Goal: Information Seeking & Learning: Learn about a topic

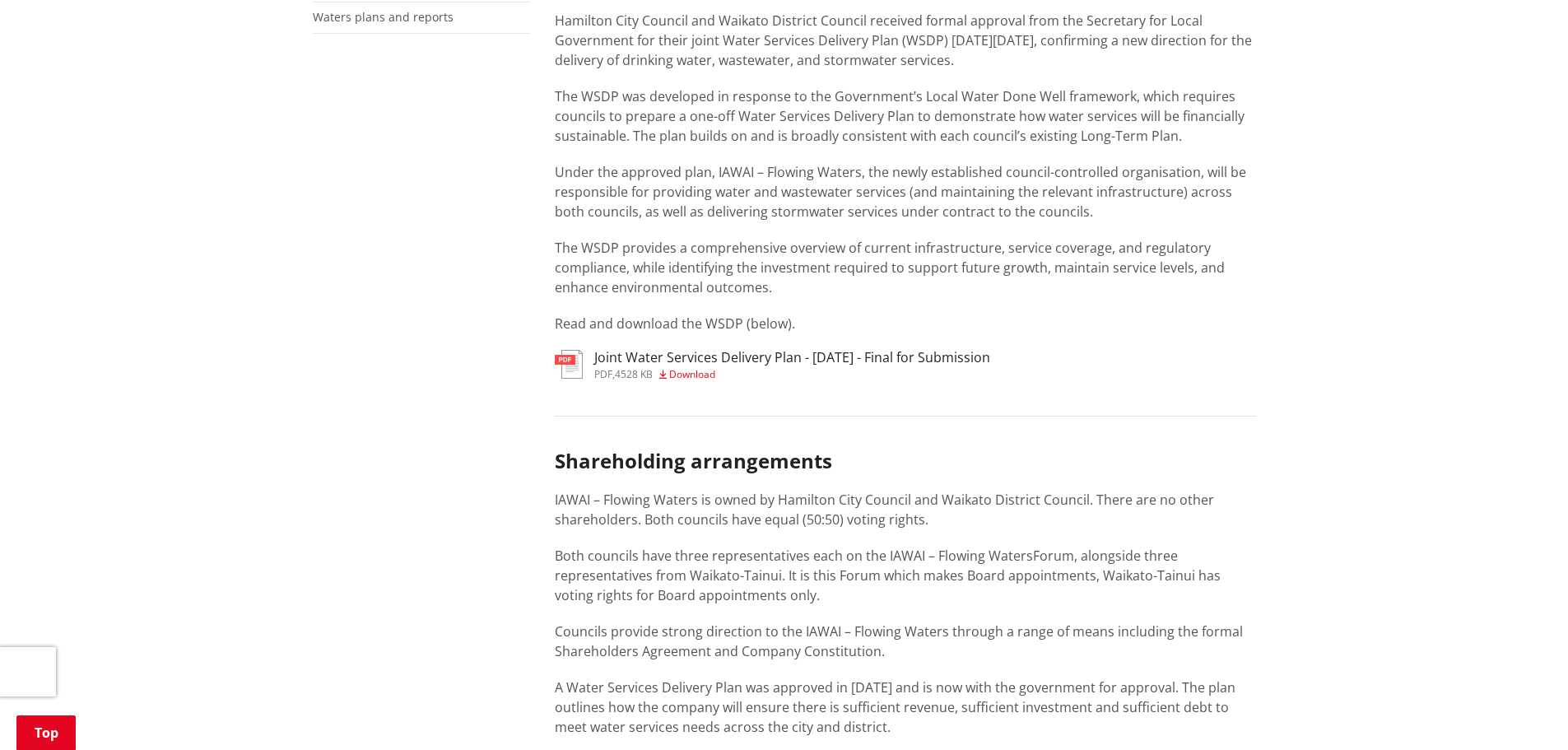
scroll to position [658, 0]
click at [648, 363] on h3 "Joint Water Services Delivery Plan - 30 June 2025 - Final for Submission" at bounding box center [792, 358] width 396 height 16
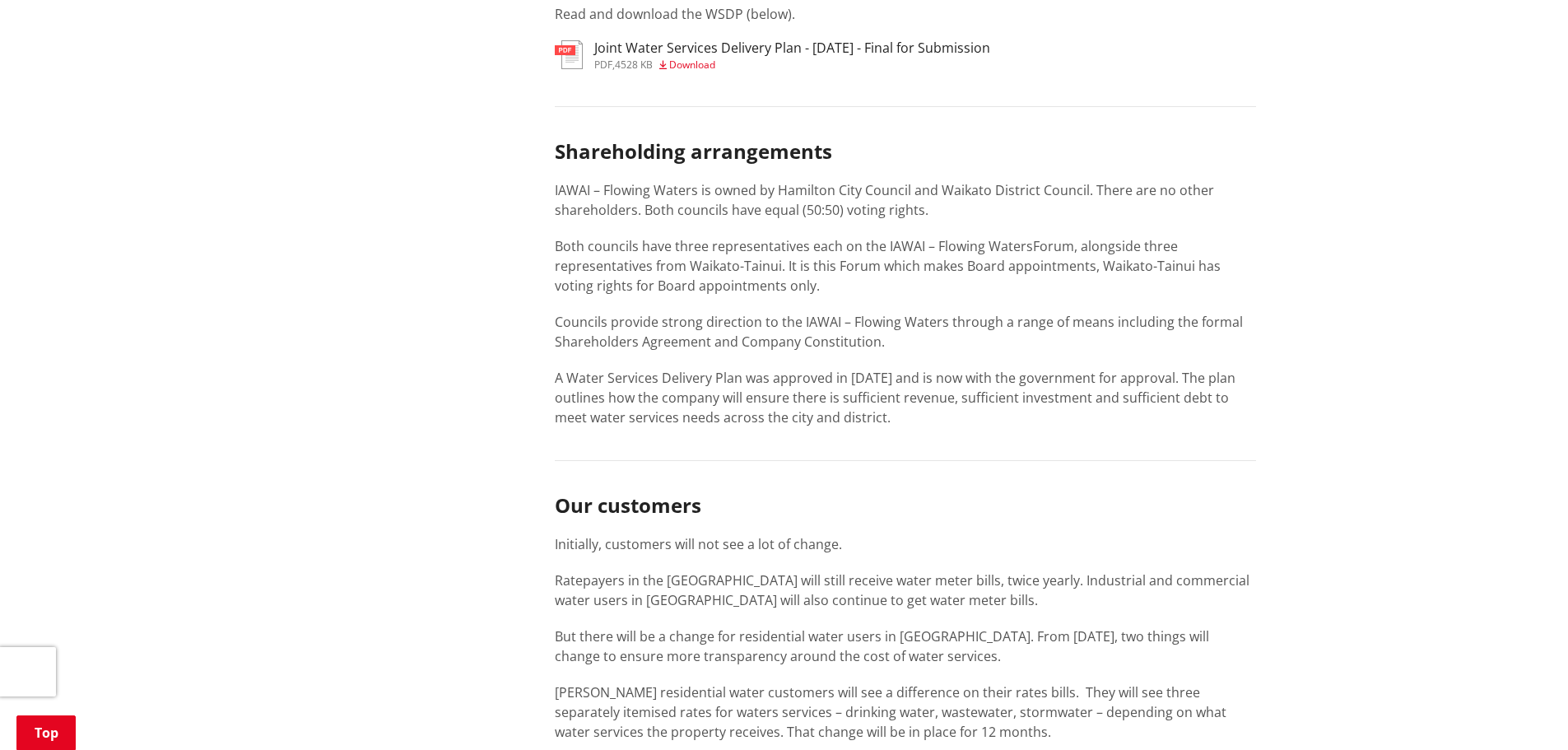
scroll to position [905, 0]
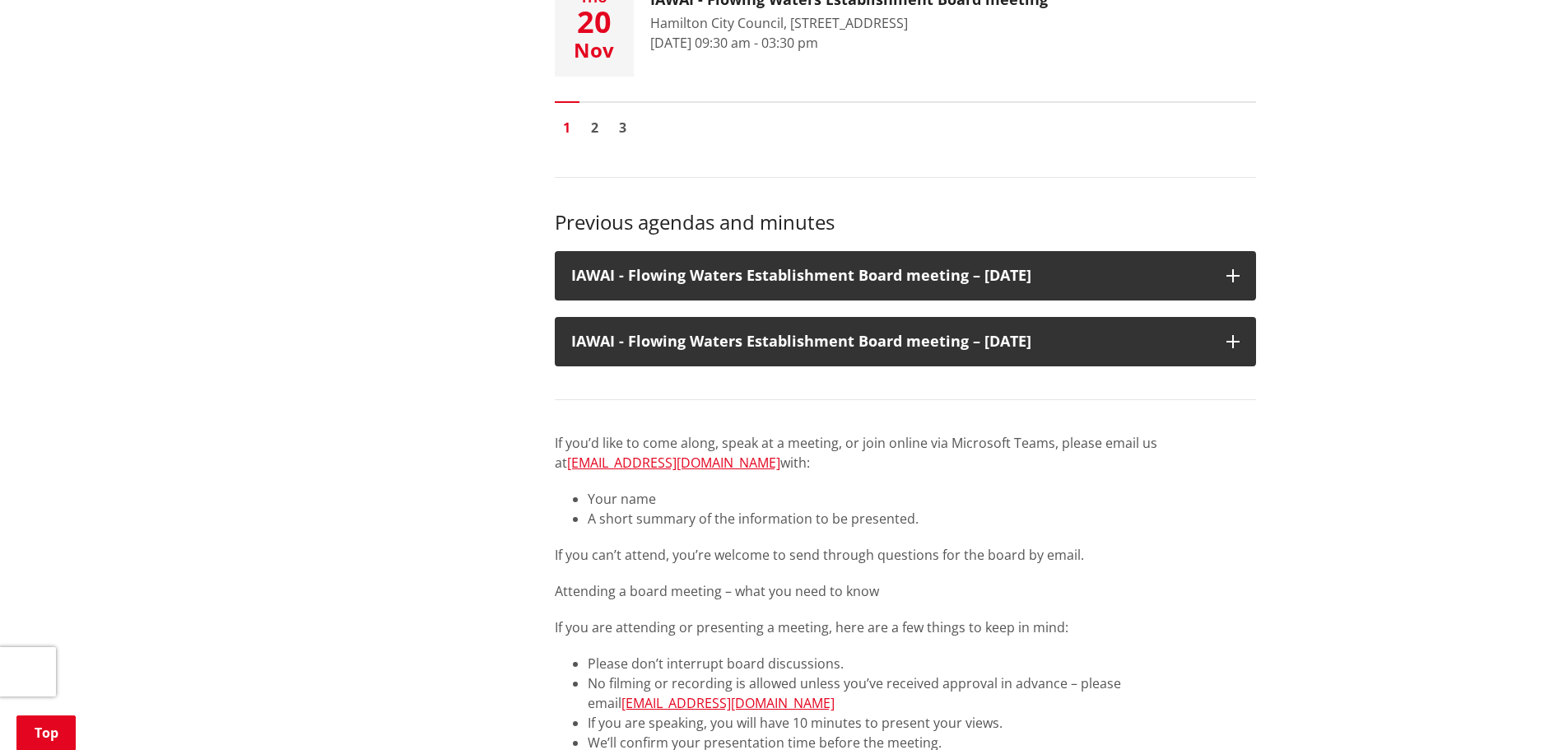
scroll to position [823, 0]
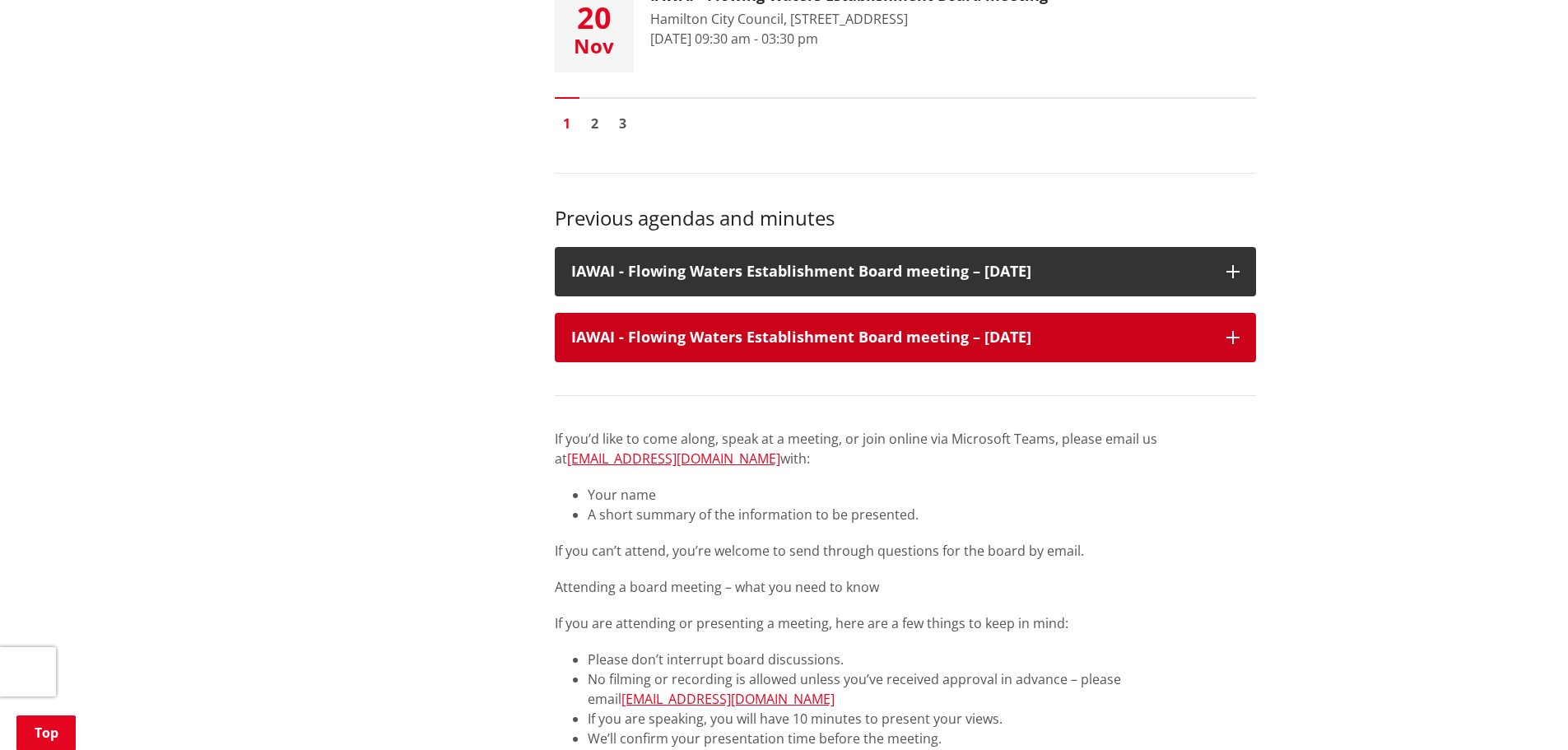
click at [1237, 345] on div "IAWAI - Flowing Waters Establishment Board meeting – [DATE]" at bounding box center [906, 337] width 701 height 50
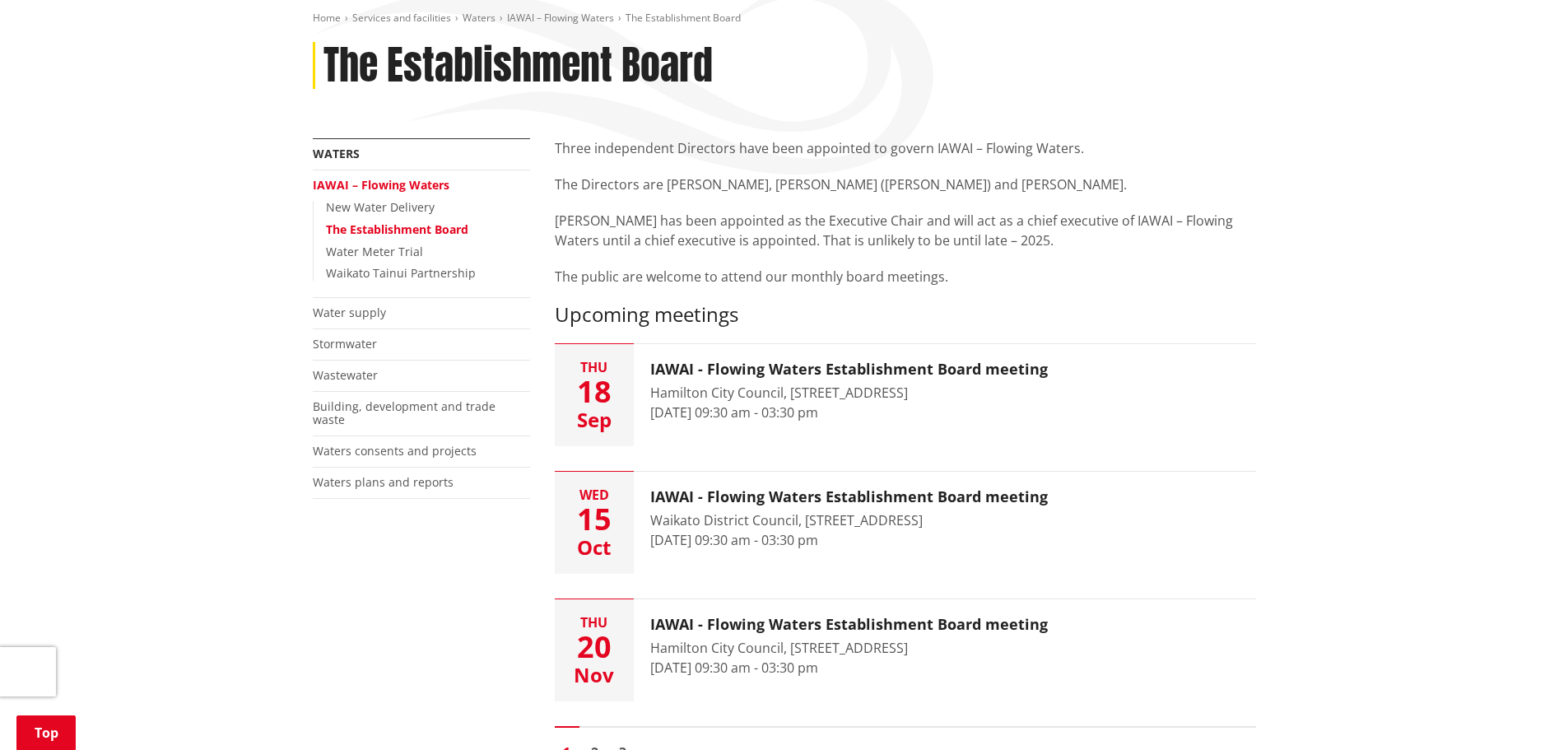
scroll to position [165, 0]
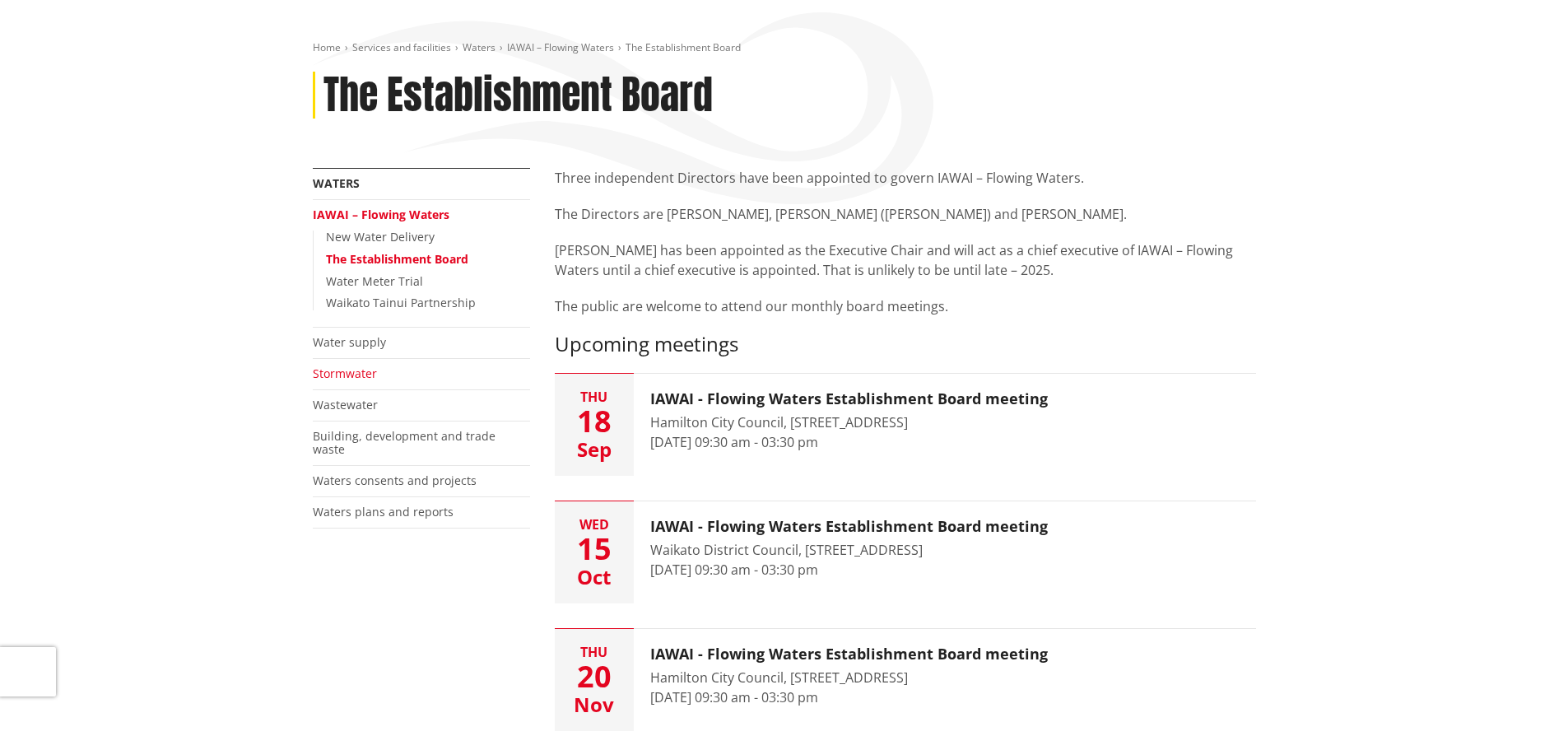
click at [351, 376] on link "Stormwater" at bounding box center [345, 373] width 65 height 16
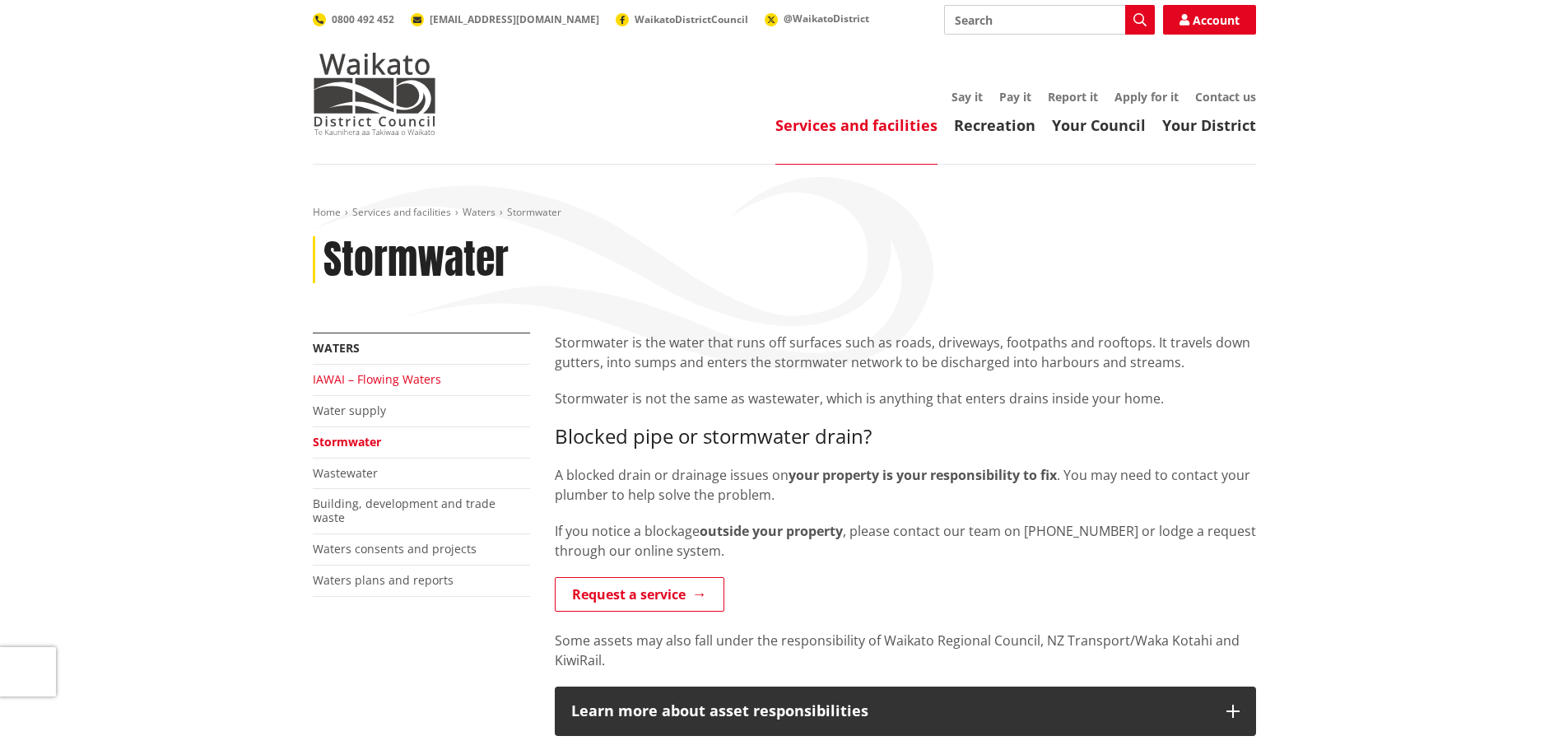
click at [409, 376] on link "IAWAI – Flowing Waters" at bounding box center [376, 379] width 128 height 16
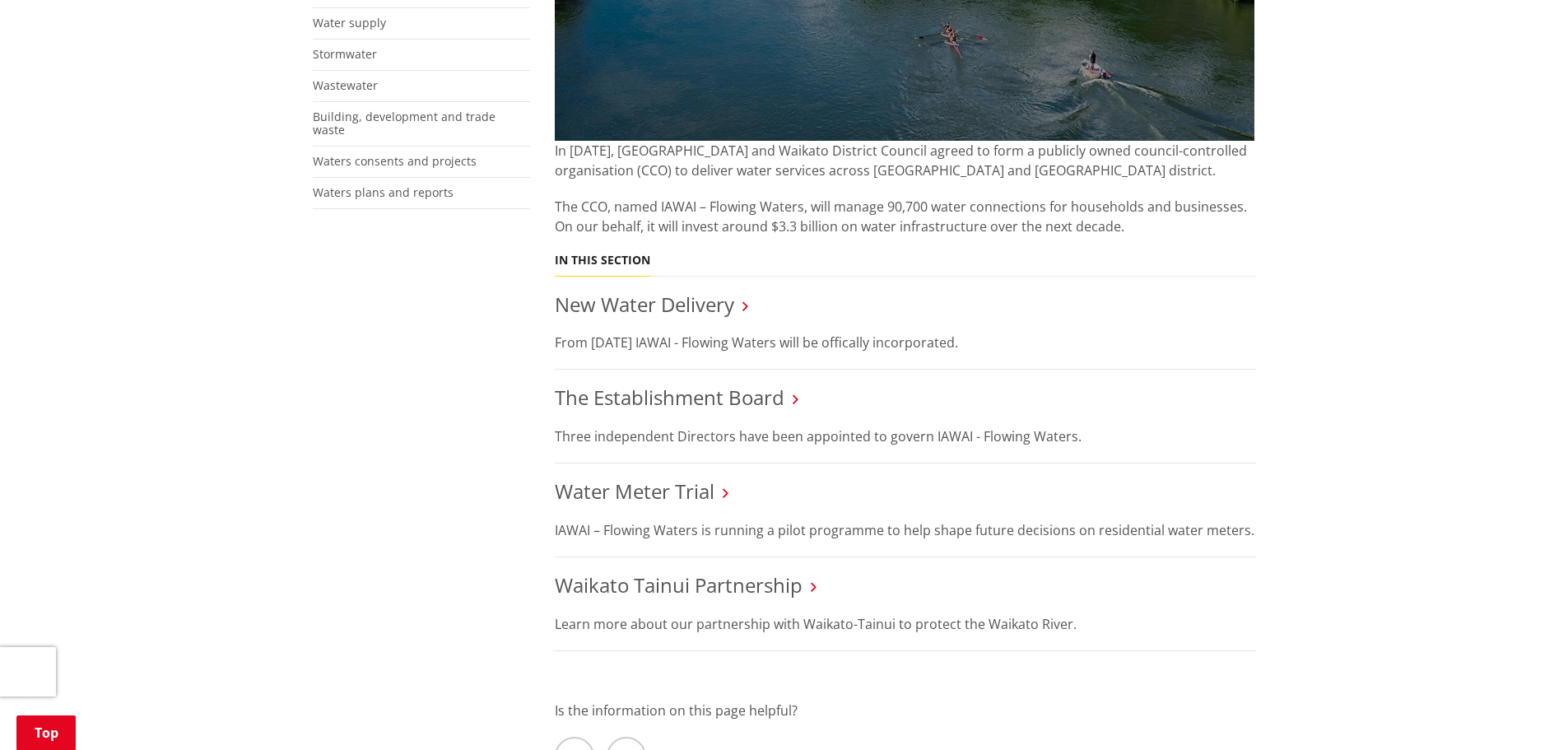
scroll to position [494, 0]
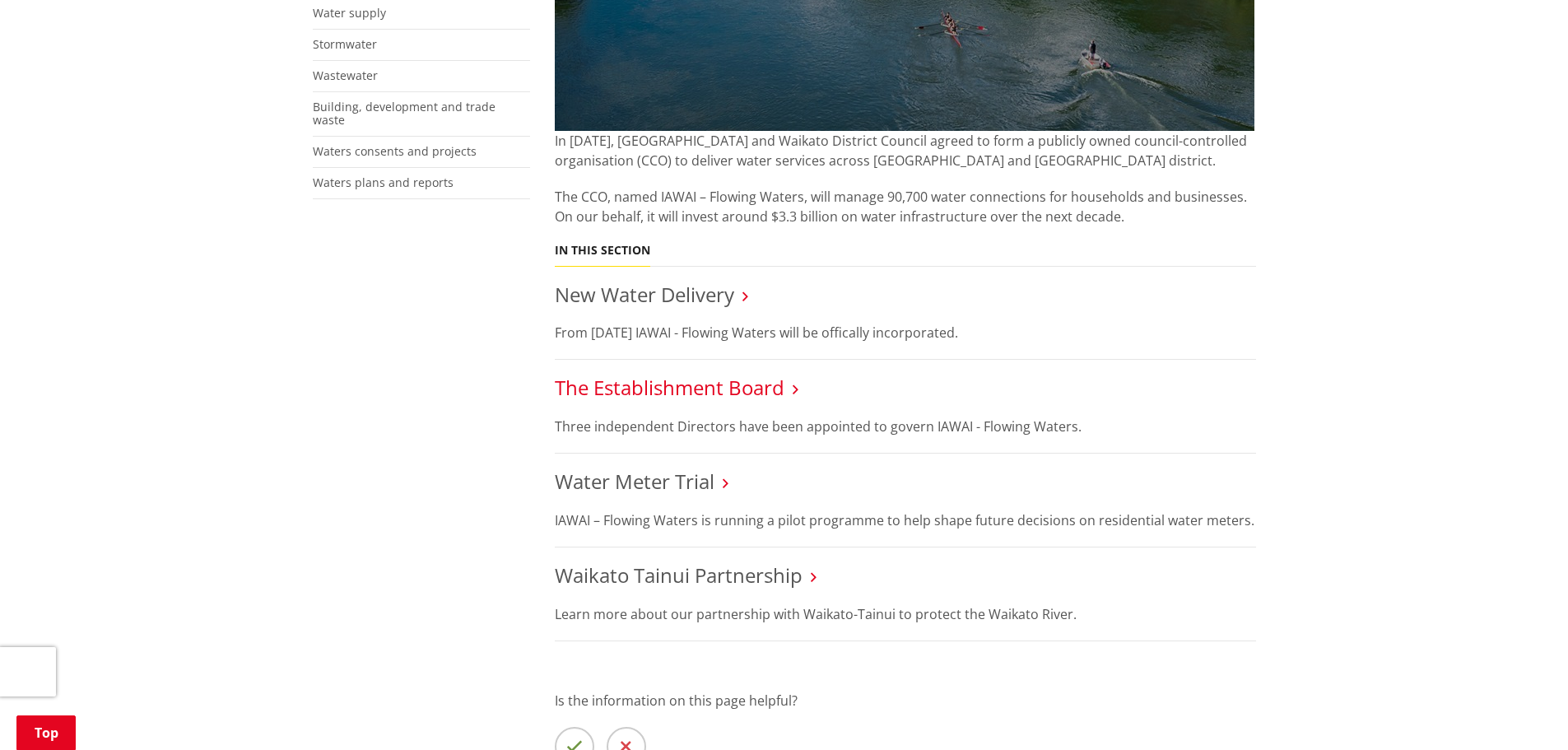
click at [656, 394] on link "The Establishment Board" at bounding box center [670, 387] width 230 height 27
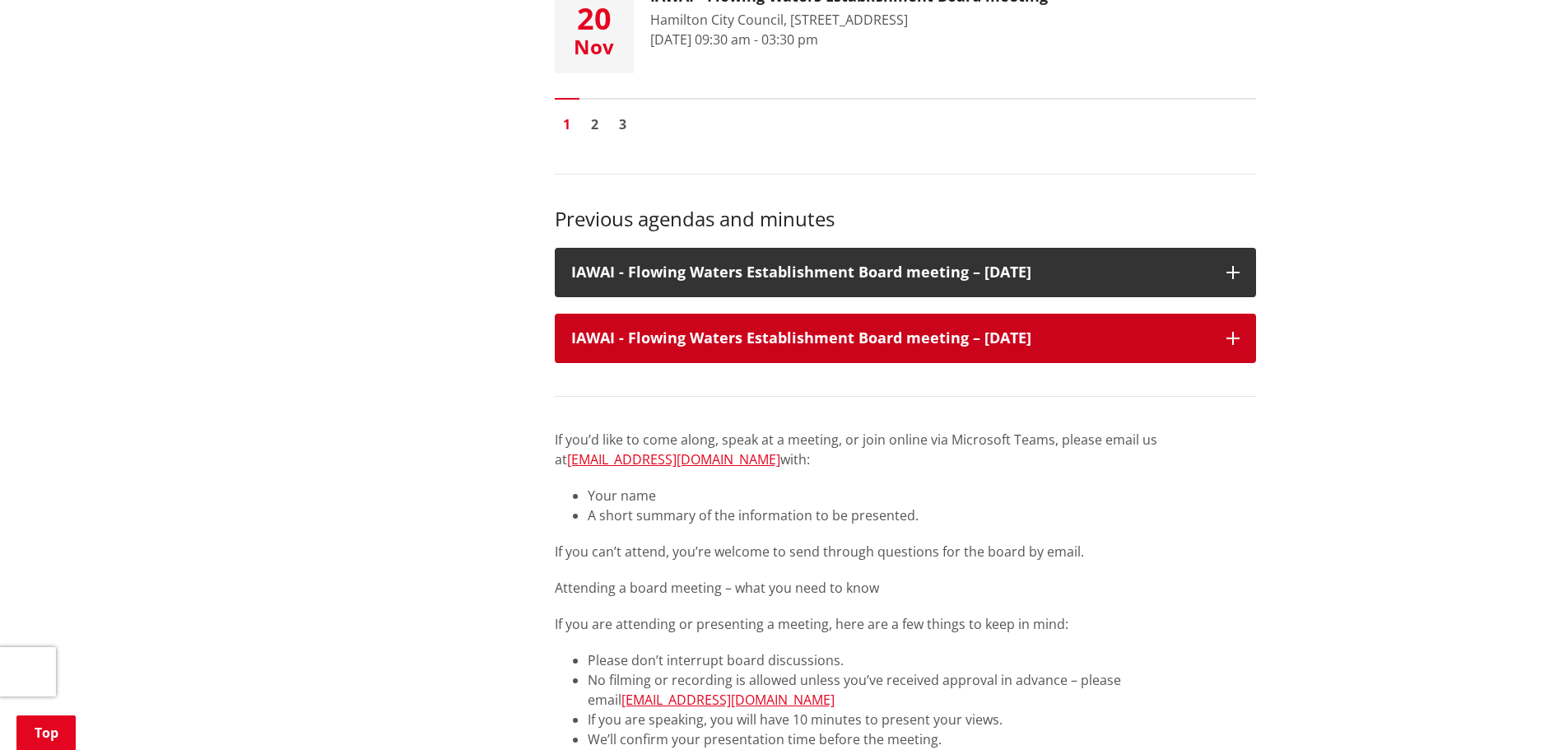
scroll to position [823, 0]
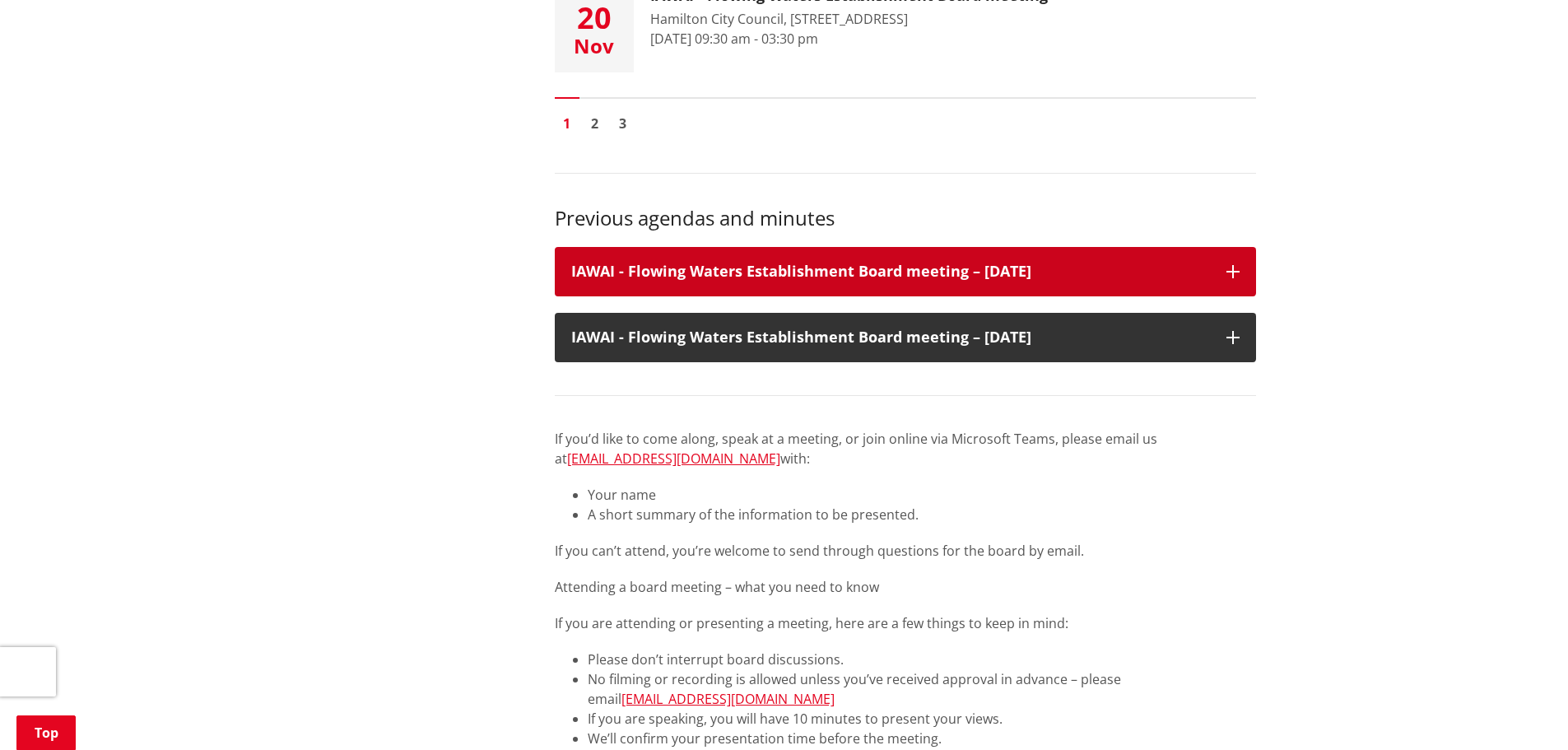
click at [1227, 267] on icon at bounding box center [1233, 271] width 13 height 13
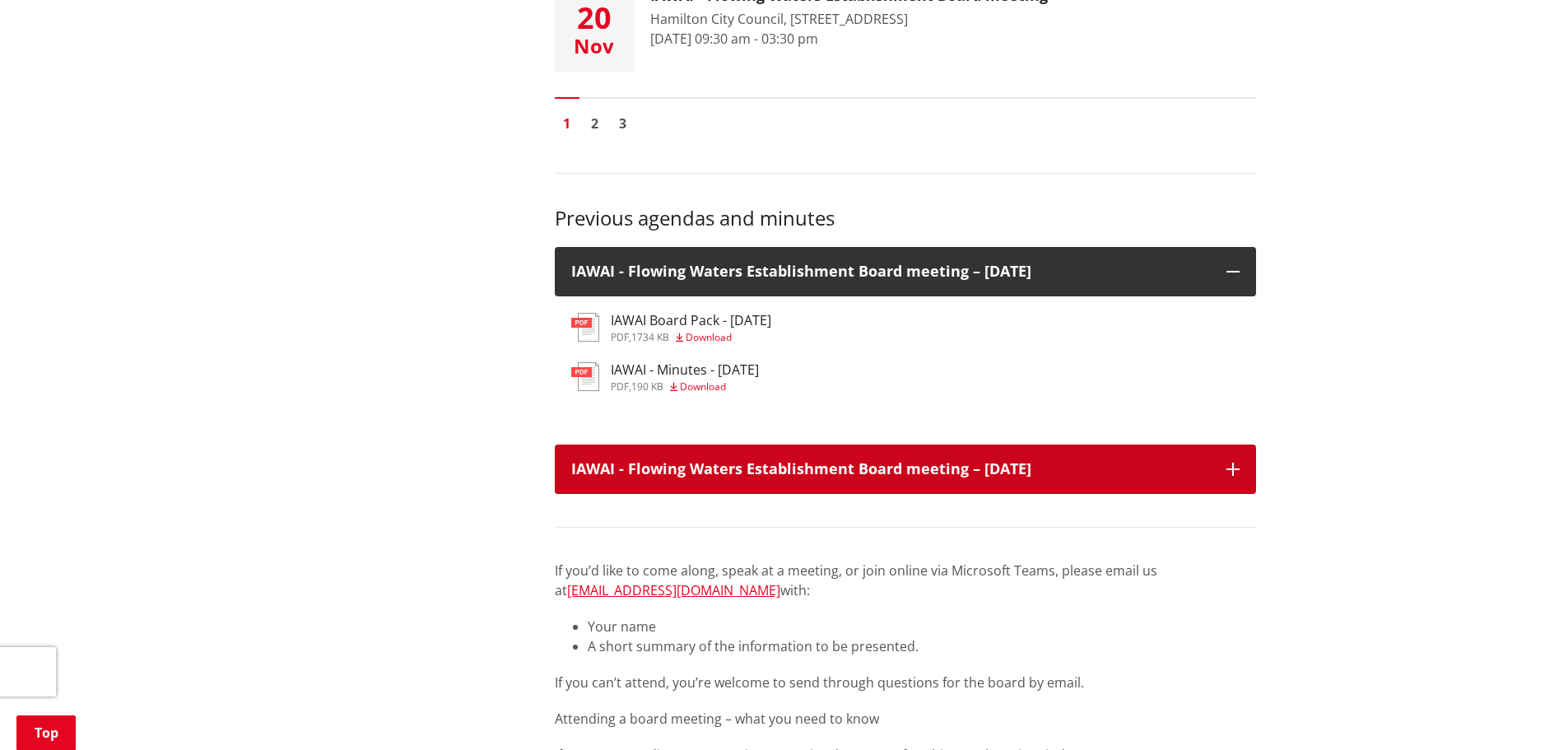
click at [1221, 479] on div "IAWAI - Flowing Waters Establishment Board meeting – 28 August 2025" at bounding box center [906, 469] width 701 height 50
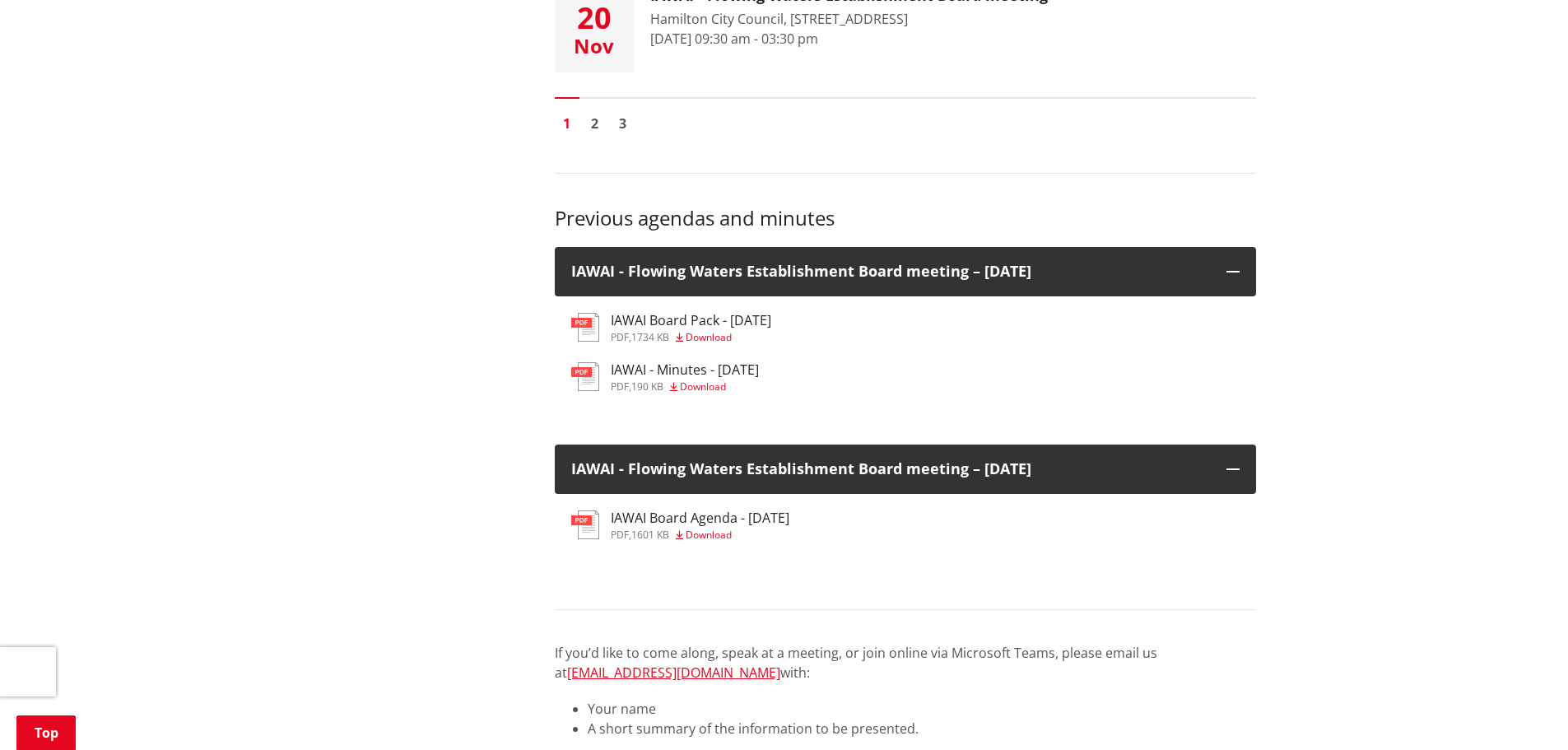
click at [691, 516] on h3 "IAWAI Board Agenda - 28 August 2025" at bounding box center [700, 518] width 179 height 16
